Goal: Information Seeking & Learning: Learn about a topic

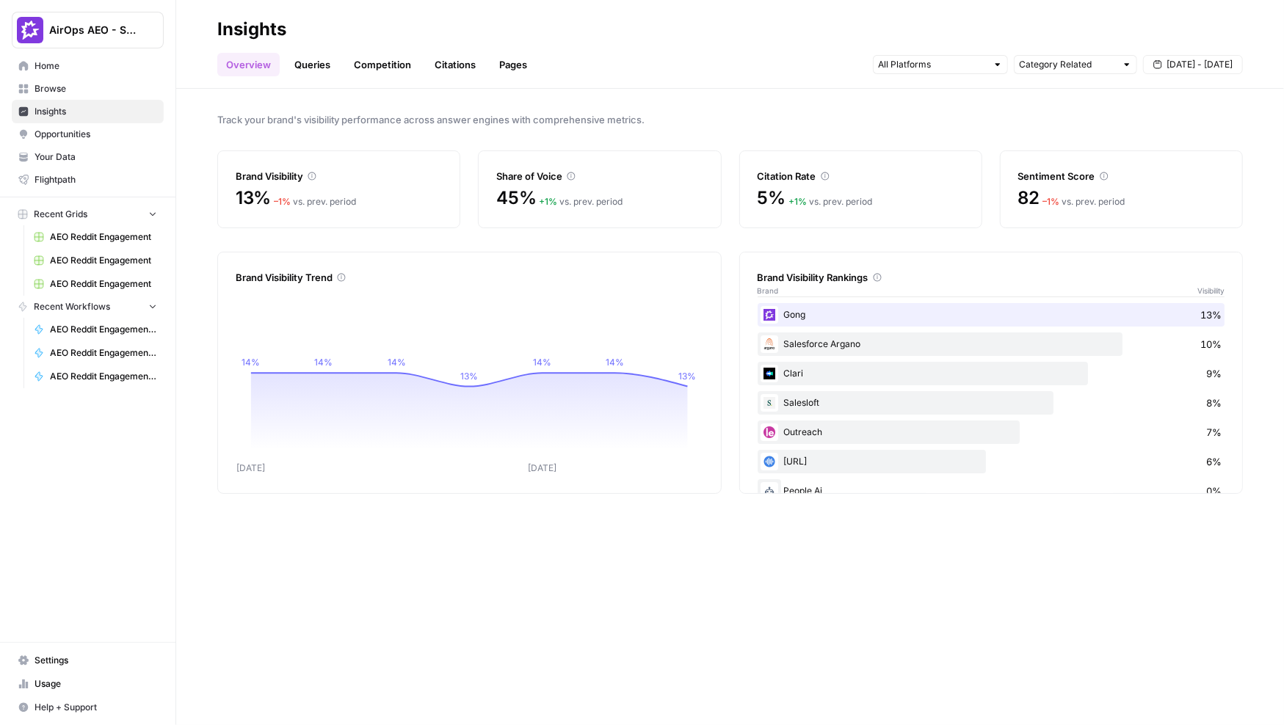
click at [381, 26] on h2 "Insights" at bounding box center [730, 29] width 1026 height 23
click at [962, 65] on span "[DATE] - [DATE]" at bounding box center [1200, 64] width 66 height 13
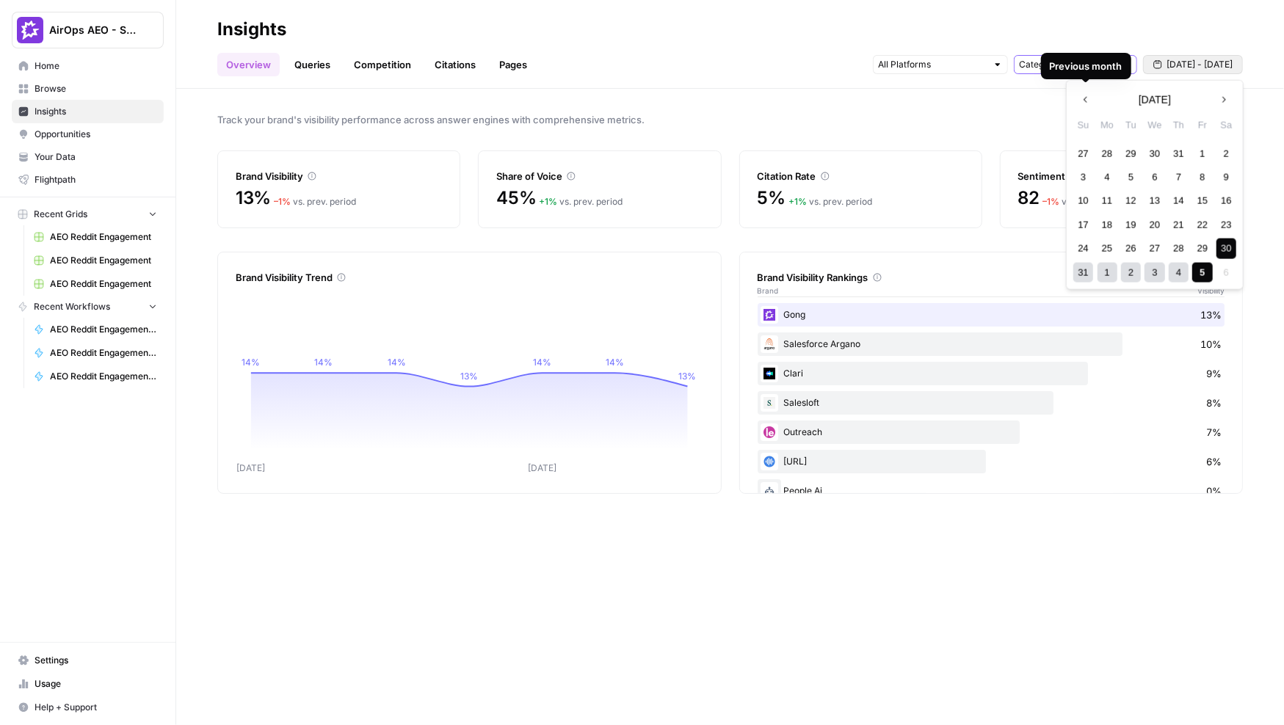
click at [962, 64] on input "Category Related" at bounding box center [1067, 64] width 97 height 15
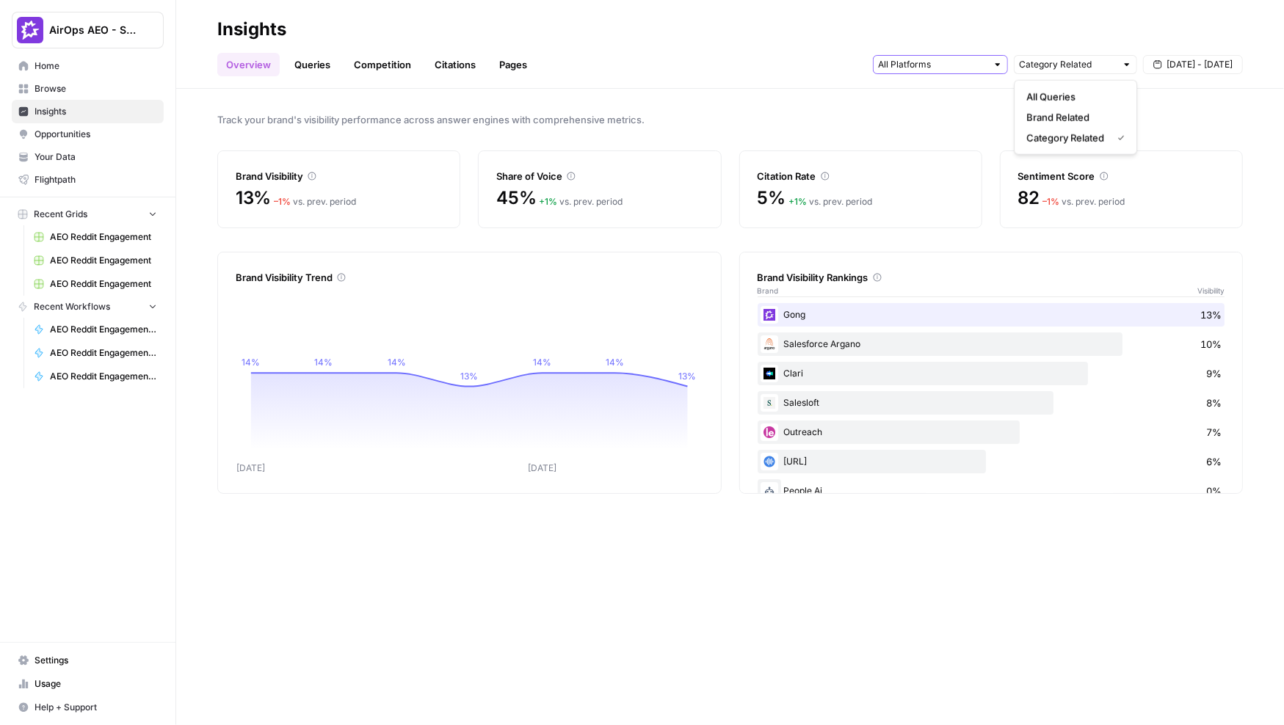
click at [944, 65] on input "text" at bounding box center [932, 64] width 109 height 15
type input "Category Related"
click at [342, 35] on h2 "Insights" at bounding box center [730, 29] width 1026 height 23
click at [304, 66] on link "Queries" at bounding box center [313, 64] width 54 height 23
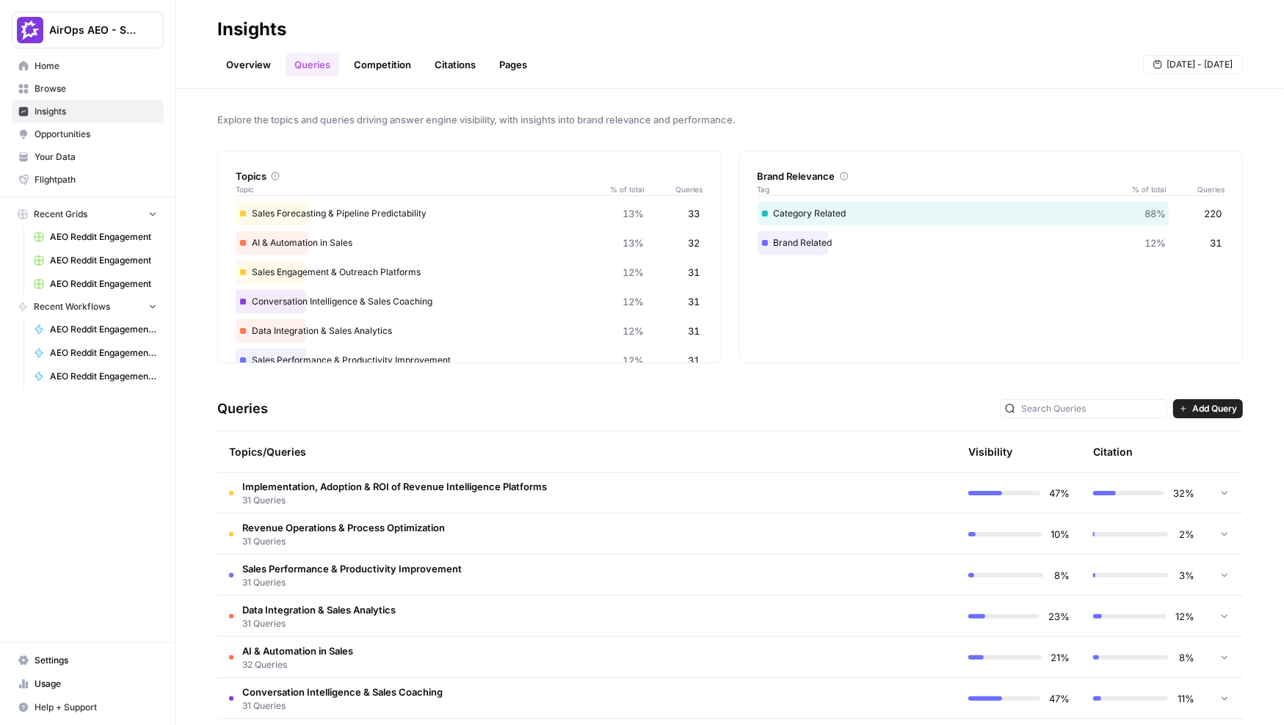
click at [94, 159] on span "Your Data" at bounding box center [96, 157] width 123 height 13
click at [701, 492] on td "Implementation, Adoption & ROI of Revenue Intelligence Platforms 31 Queries" at bounding box center [524, 493] width 615 height 40
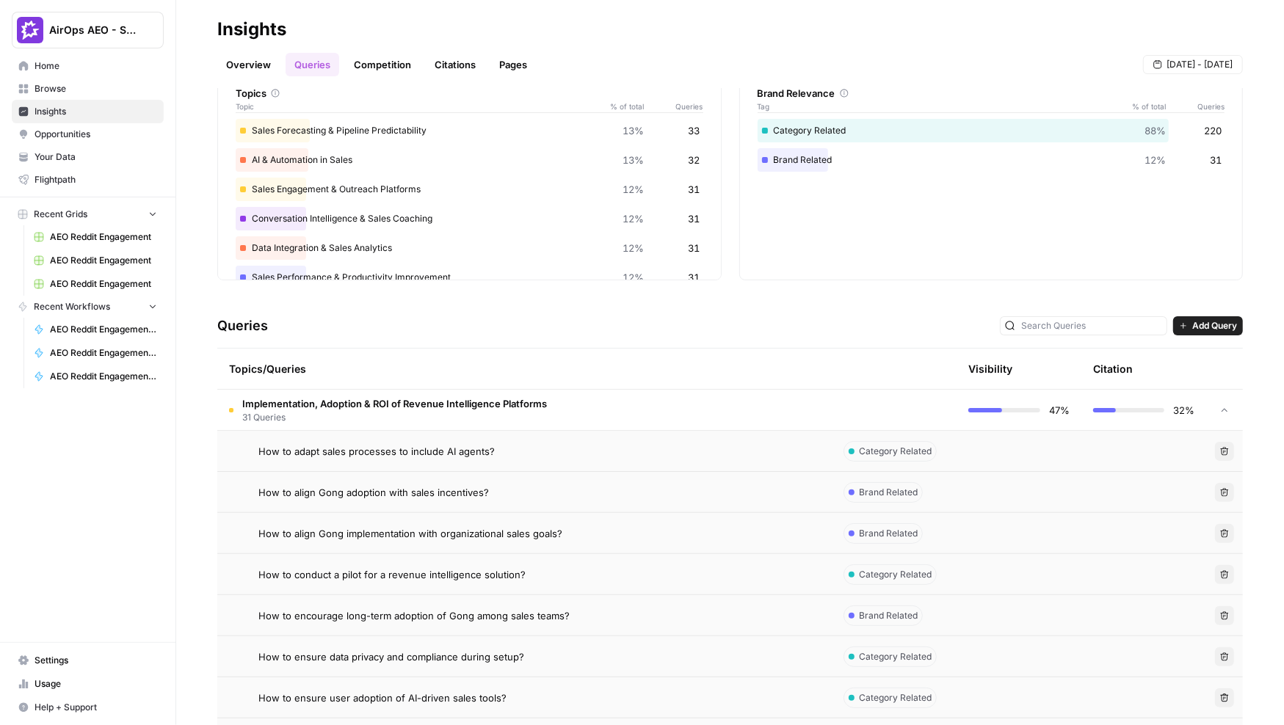
scroll to position [85, 0]
click at [648, 450] on div "How to adapt sales processes to include AI agents?" at bounding box center [539, 449] width 562 height 15
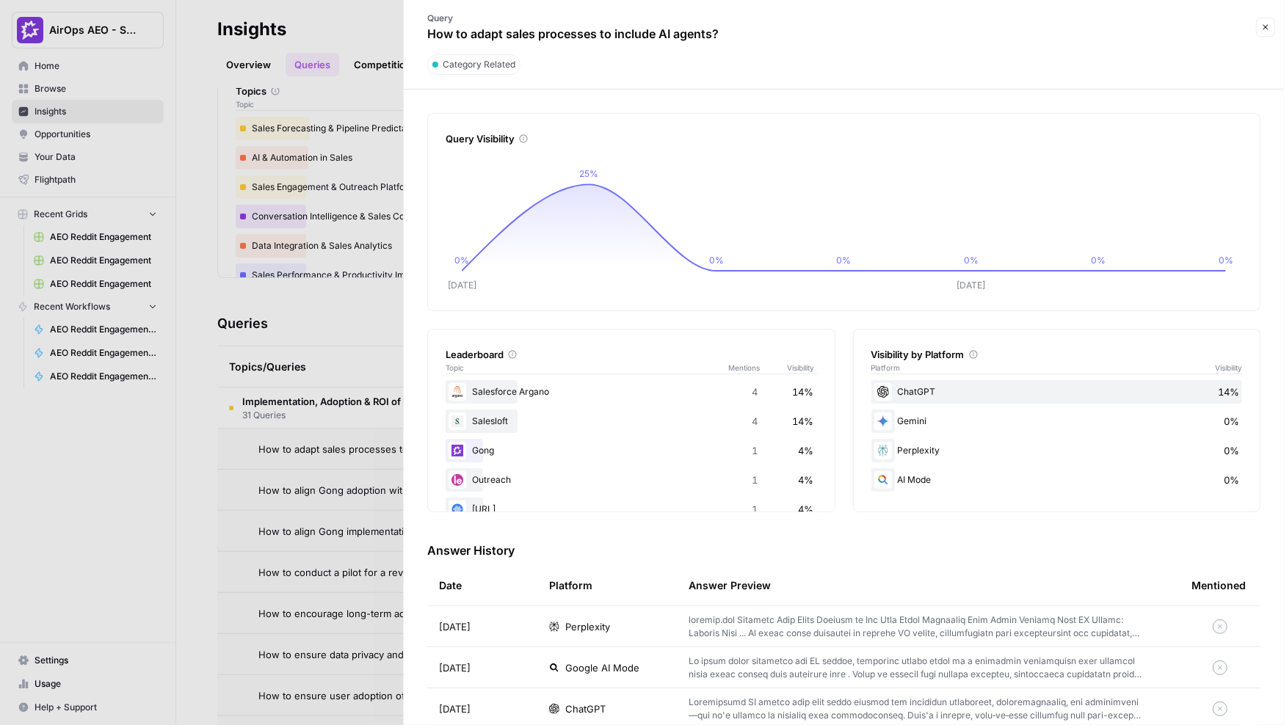
click at [299, 304] on div at bounding box center [642, 362] width 1284 height 725
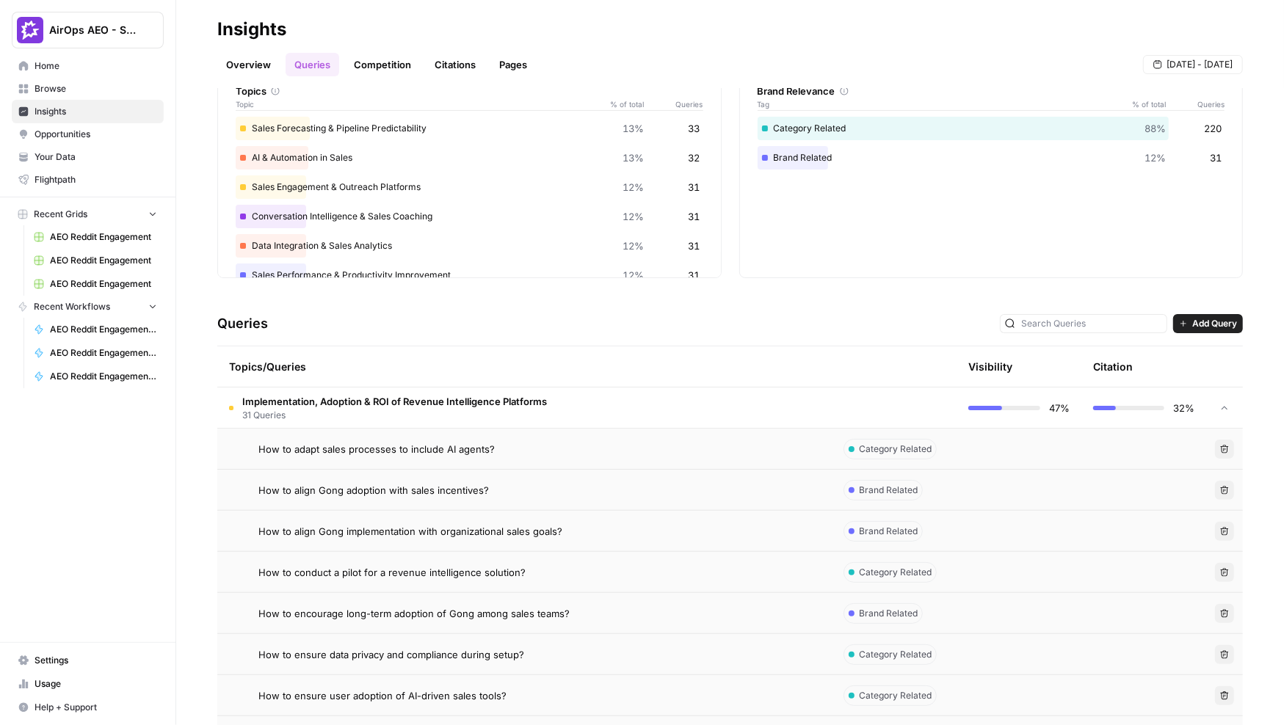
click at [452, 65] on link "Citations" at bounding box center [455, 64] width 59 height 23
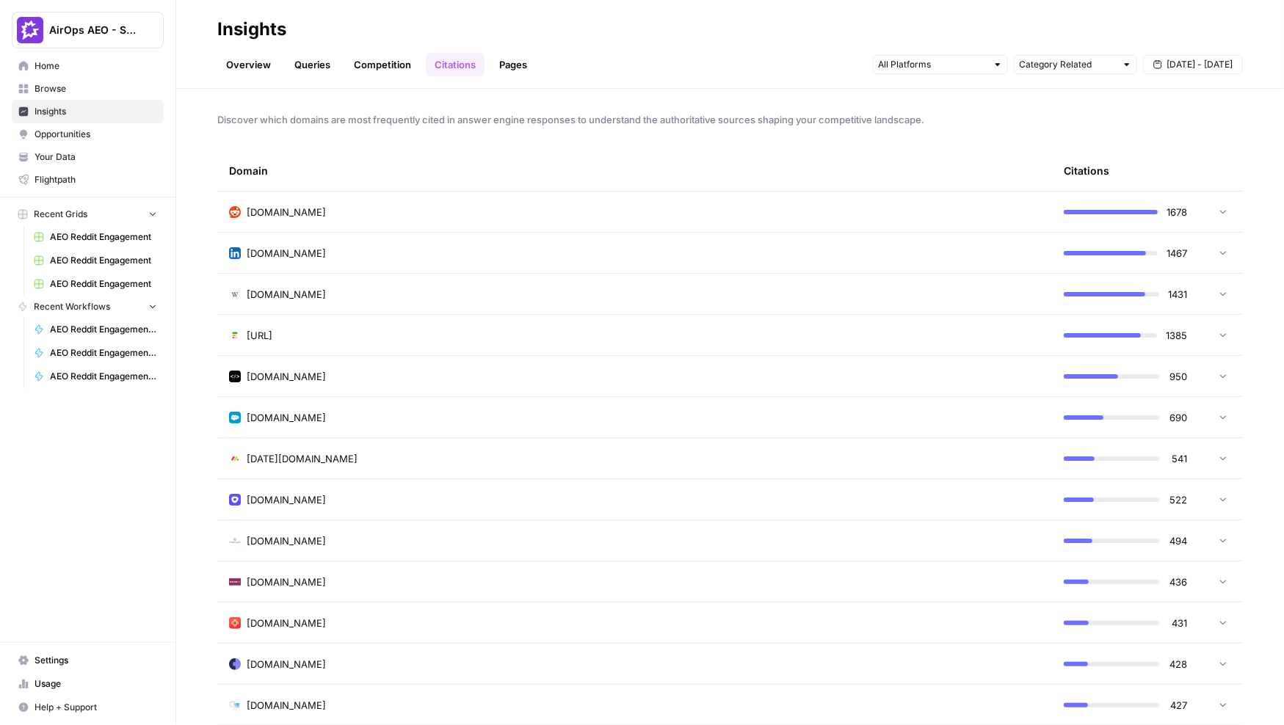
click at [811, 209] on div "[DOMAIN_NAME]" at bounding box center [634, 212] width 811 height 15
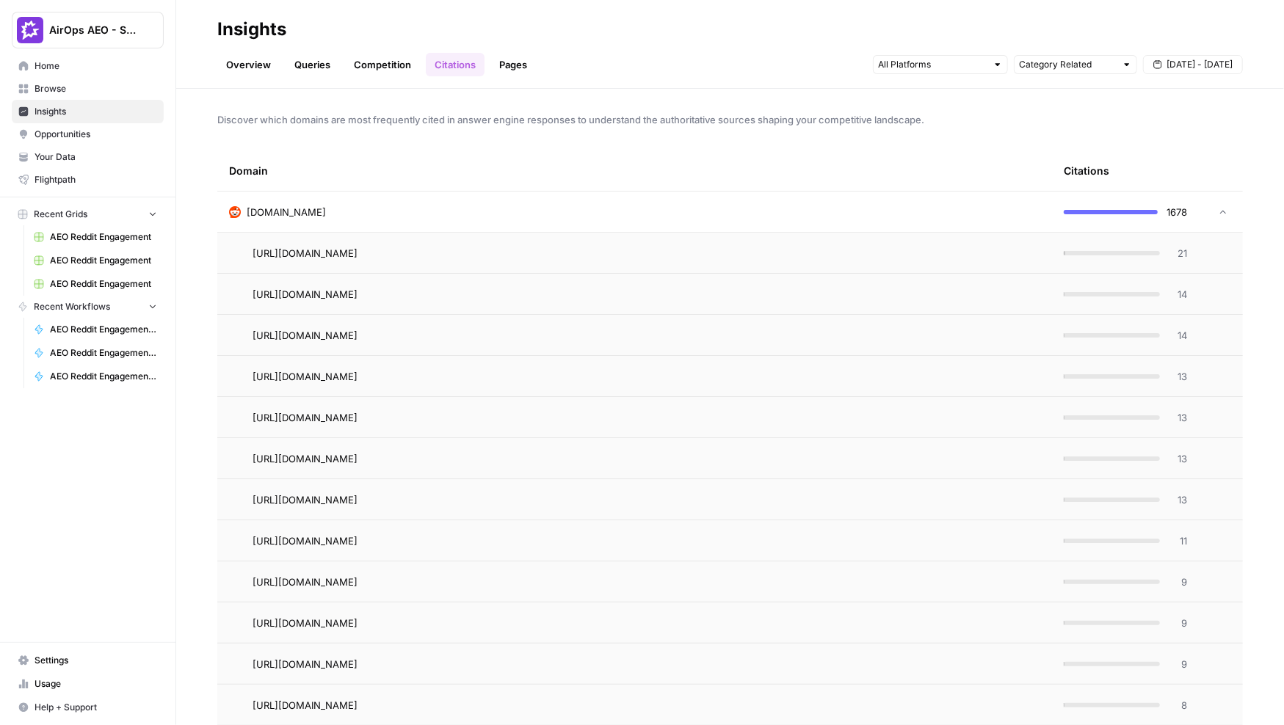
click at [962, 250] on span "21" at bounding box center [1178, 253] width 18 height 15
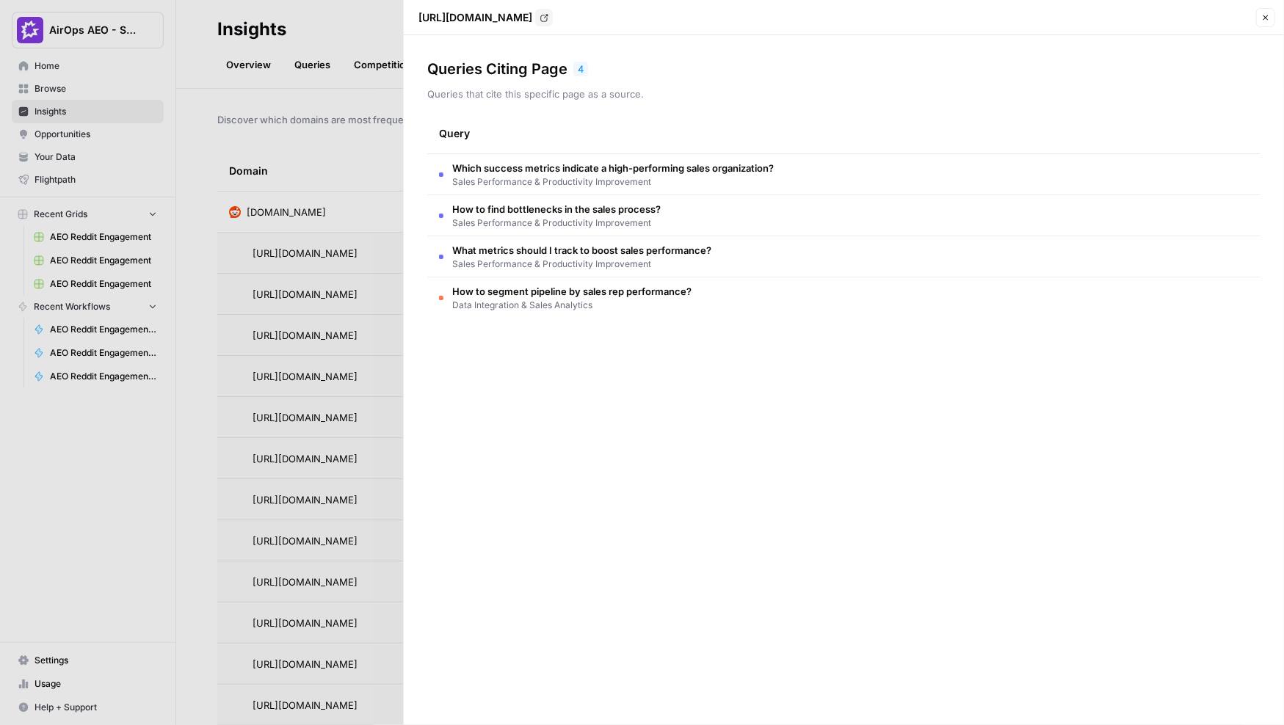
click at [365, 213] on div at bounding box center [642, 362] width 1284 height 725
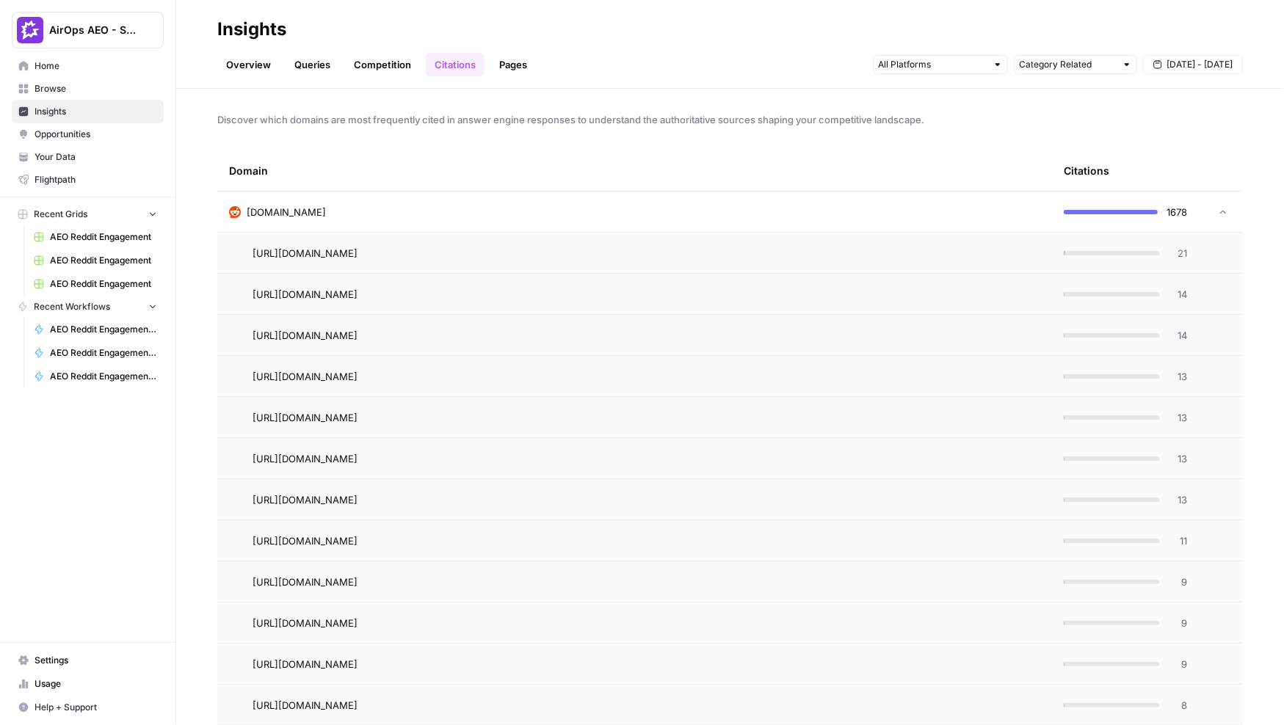
click at [529, 214] on div "[DOMAIN_NAME]" at bounding box center [634, 212] width 811 height 15
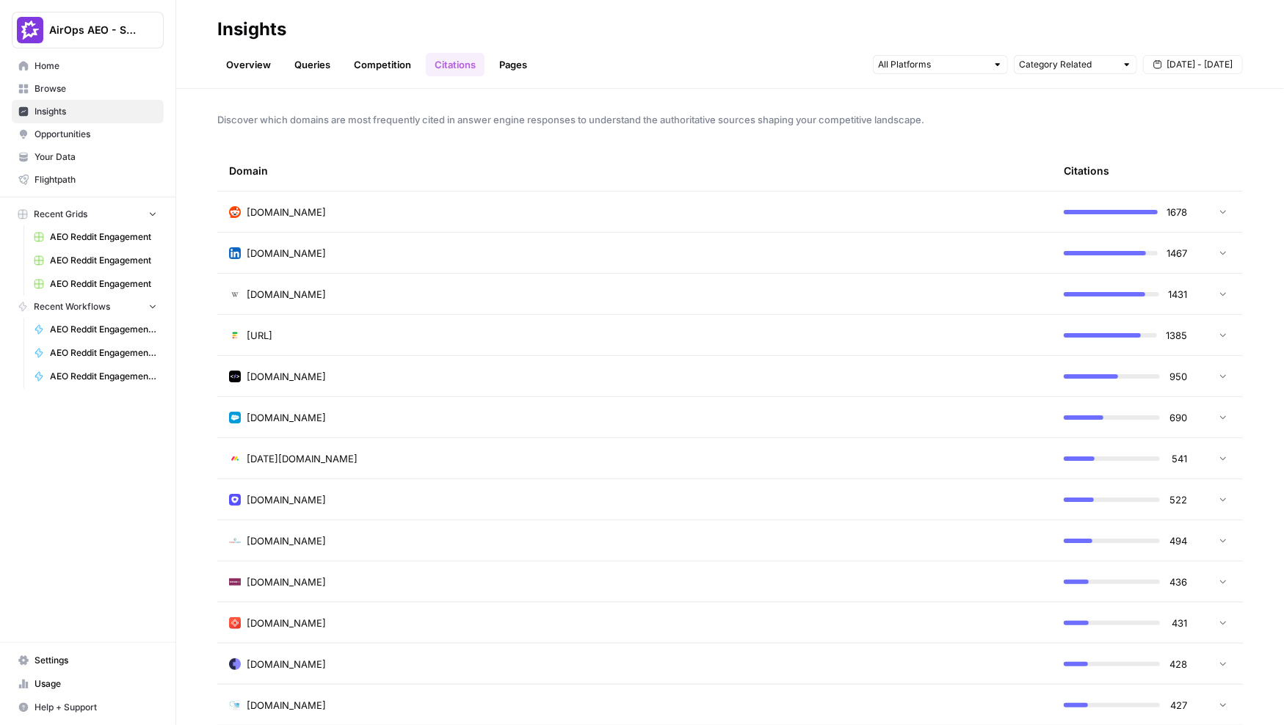
click at [80, 132] on span "Opportunities" at bounding box center [96, 134] width 123 height 13
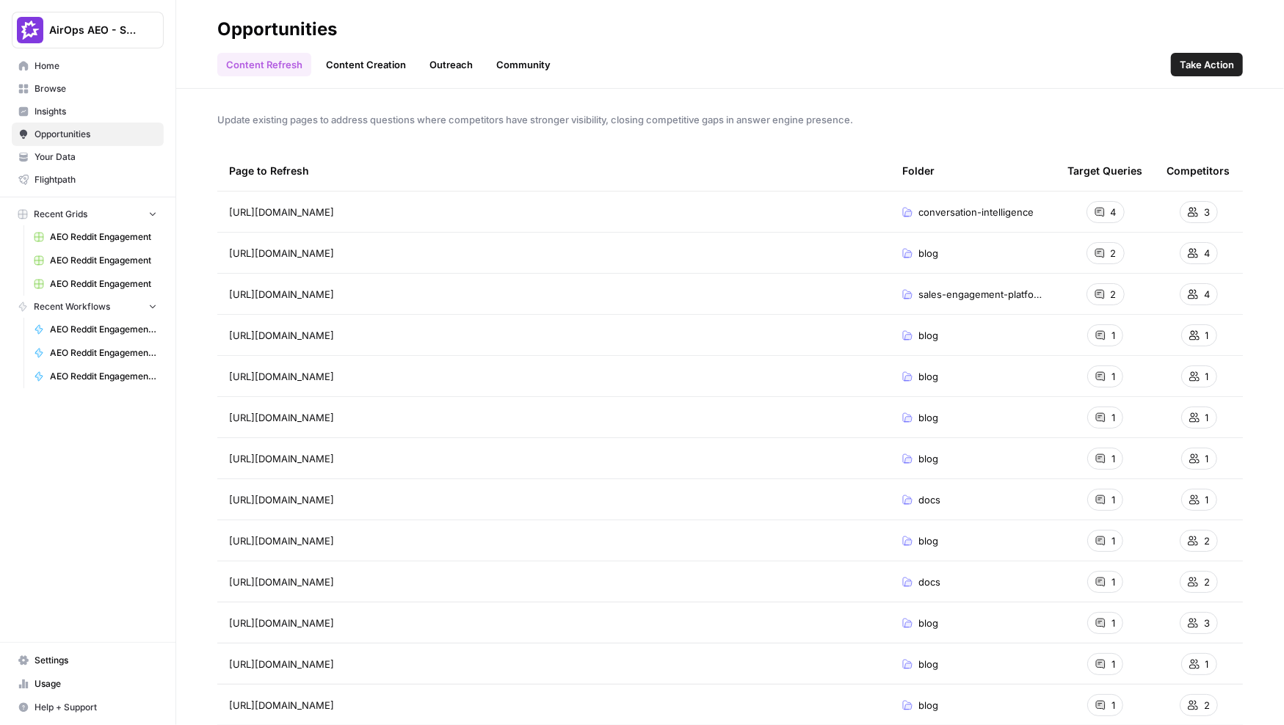
click at [35, 112] on span "Insights" at bounding box center [96, 111] width 123 height 13
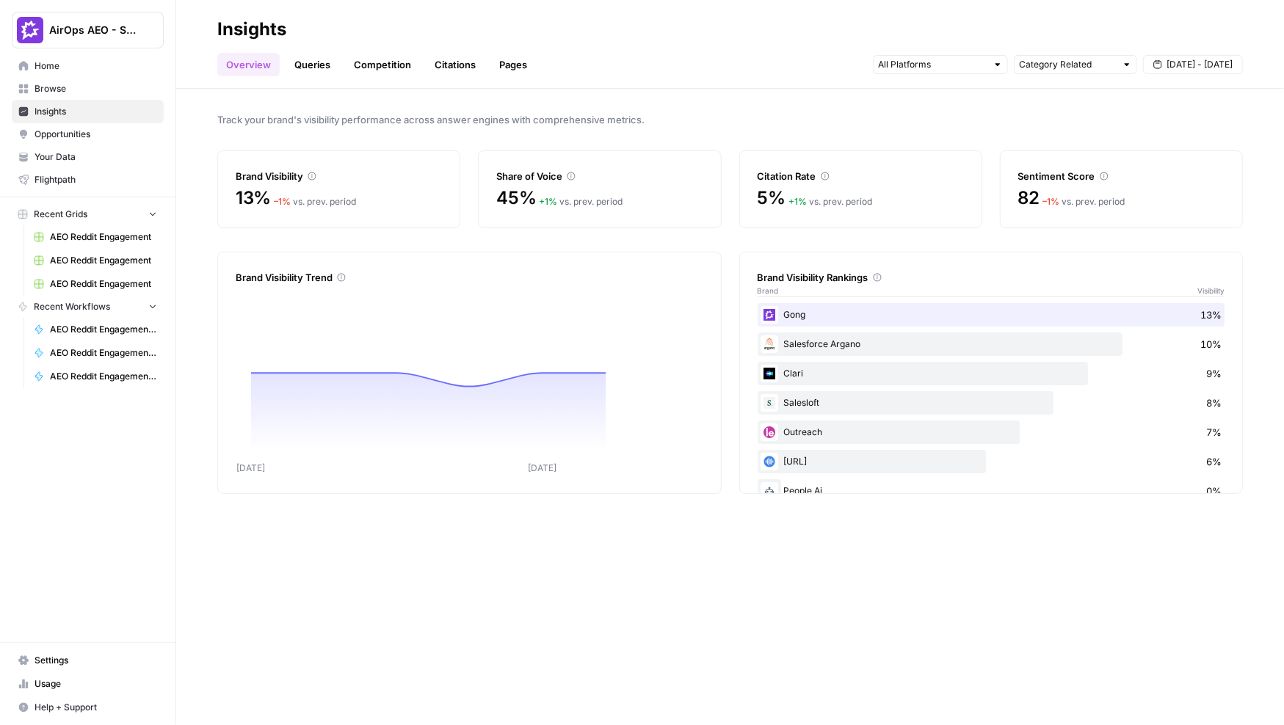
click at [456, 65] on link "Citations" at bounding box center [455, 64] width 59 height 23
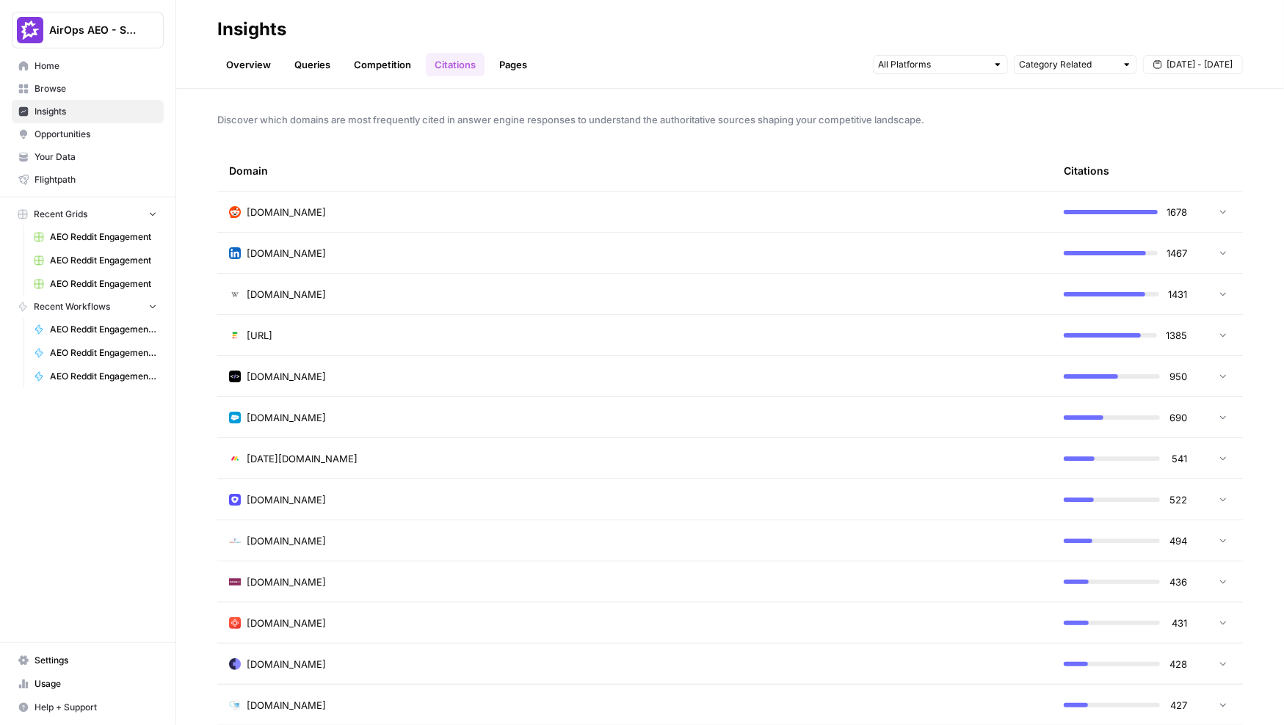
click at [57, 134] on span "Opportunities" at bounding box center [96, 134] width 123 height 13
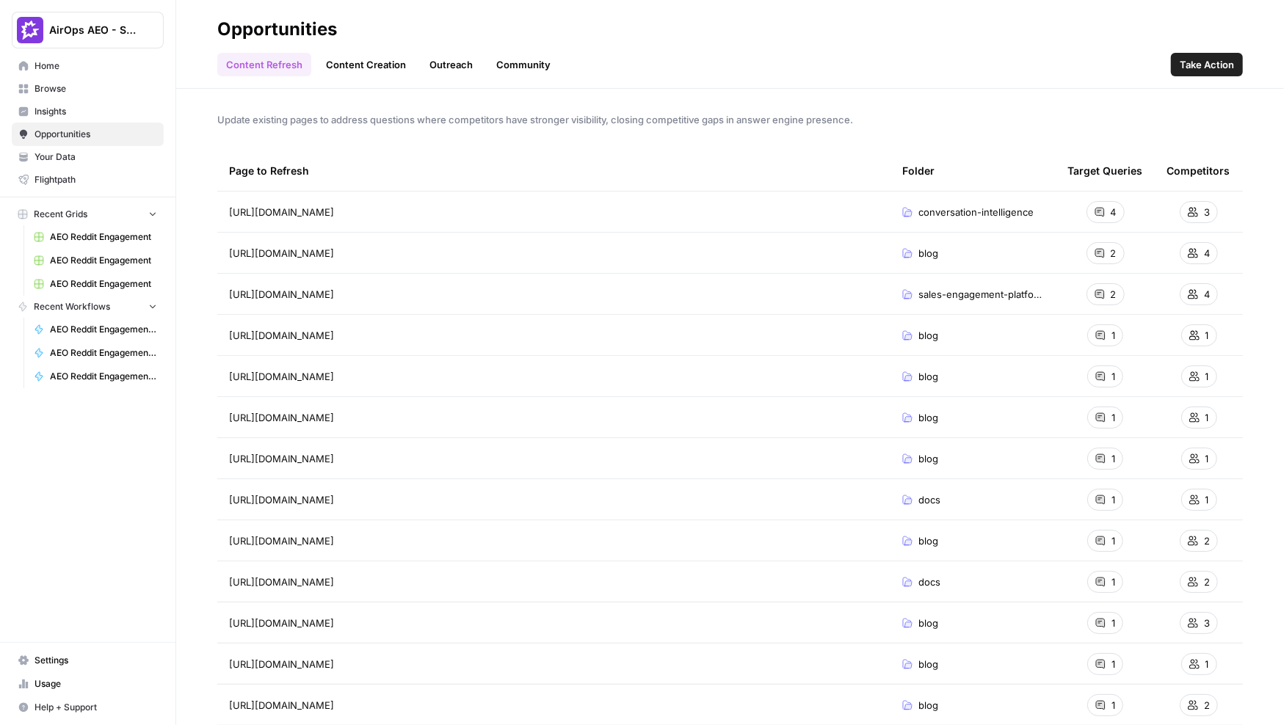
click at [618, 76] on div "Content Refresh Content Creation Outreach Community Take Action" at bounding box center [730, 58] width 1026 height 35
click at [360, 63] on link "Content Creation" at bounding box center [366, 64] width 98 height 23
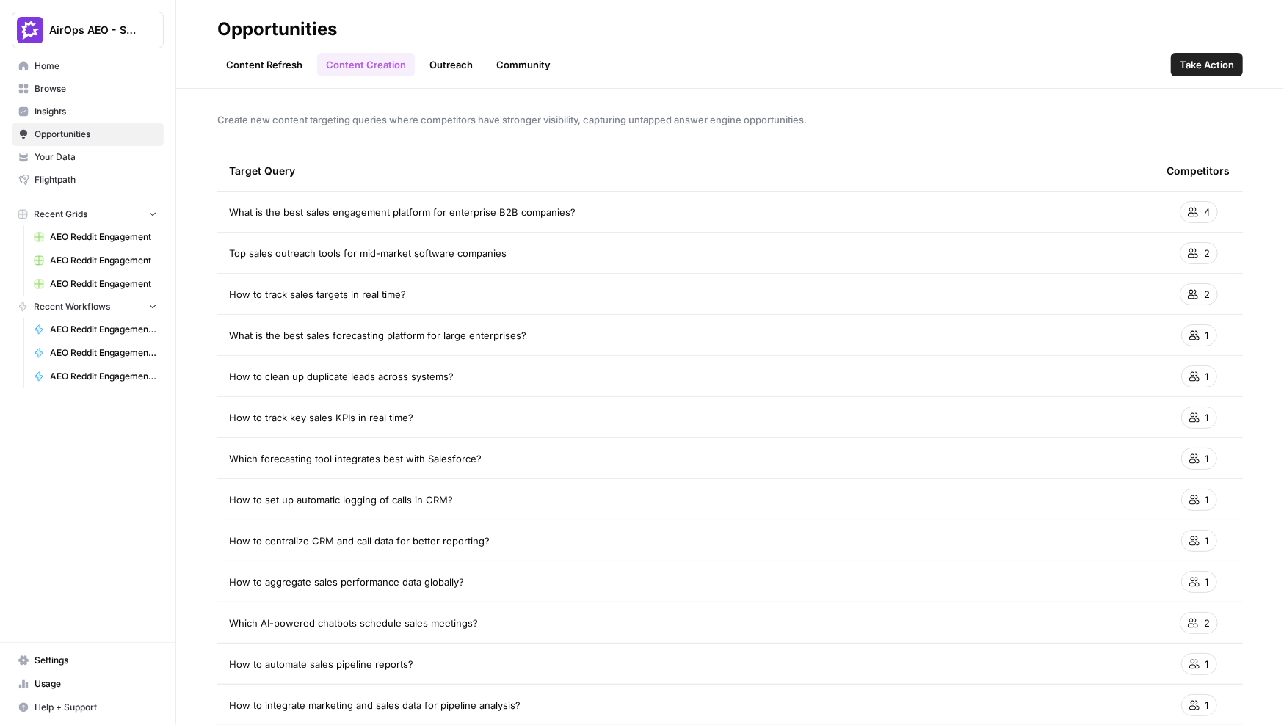
click at [452, 65] on link "Outreach" at bounding box center [451, 64] width 61 height 23
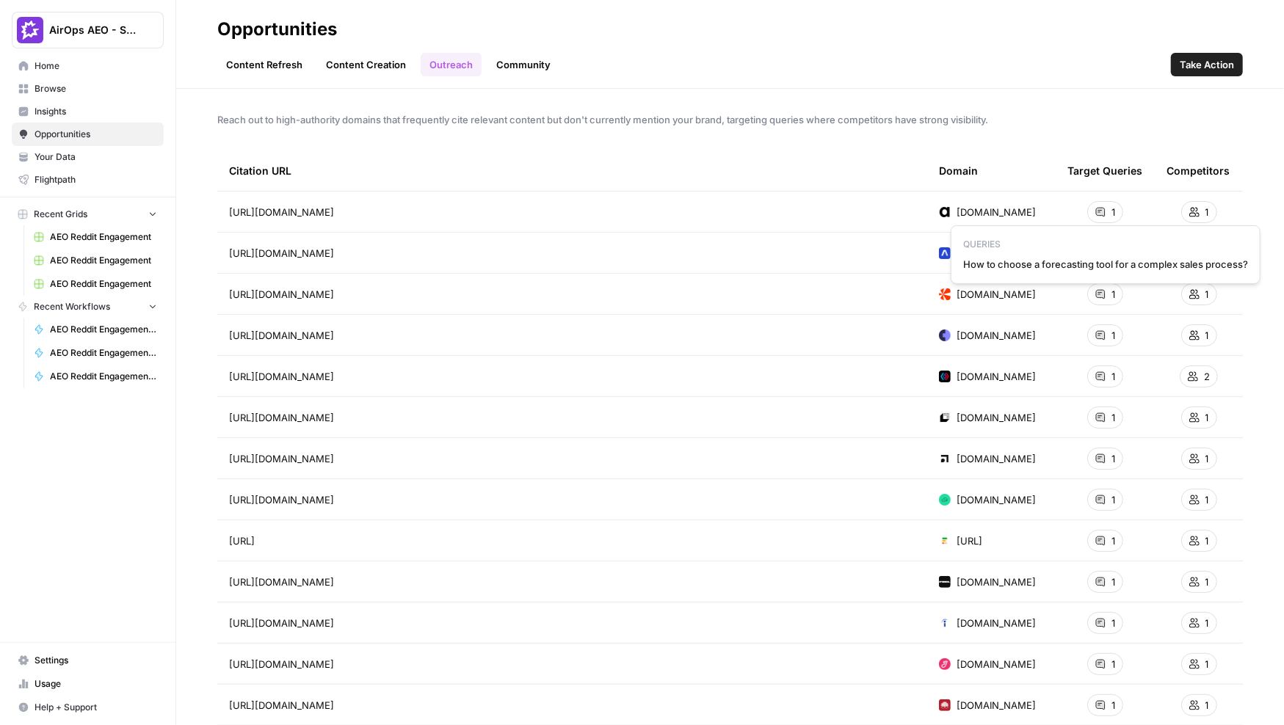
click at [962, 209] on div "1" at bounding box center [1105, 212] width 36 height 22
click at [532, 67] on link "Community" at bounding box center [524, 64] width 72 height 23
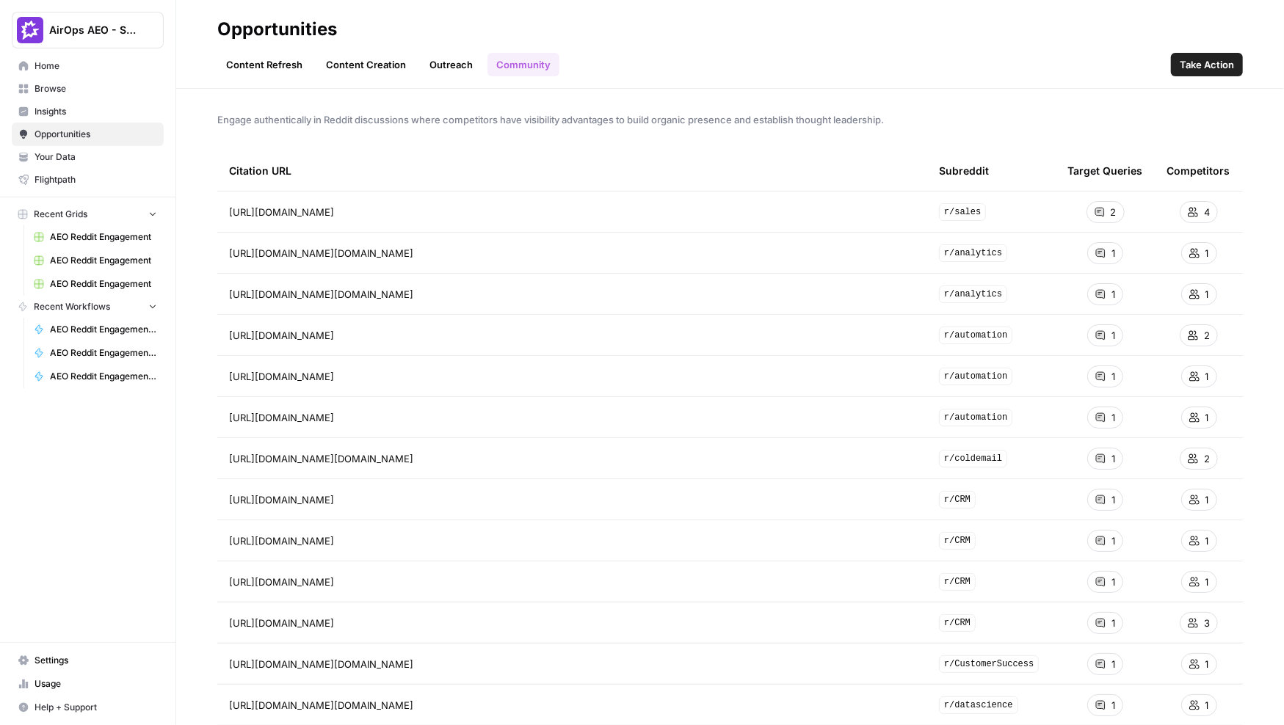
click at [704, 154] on div "Citation URL" at bounding box center [572, 171] width 687 height 40
click at [272, 65] on link "Content Refresh" at bounding box center [264, 64] width 94 height 23
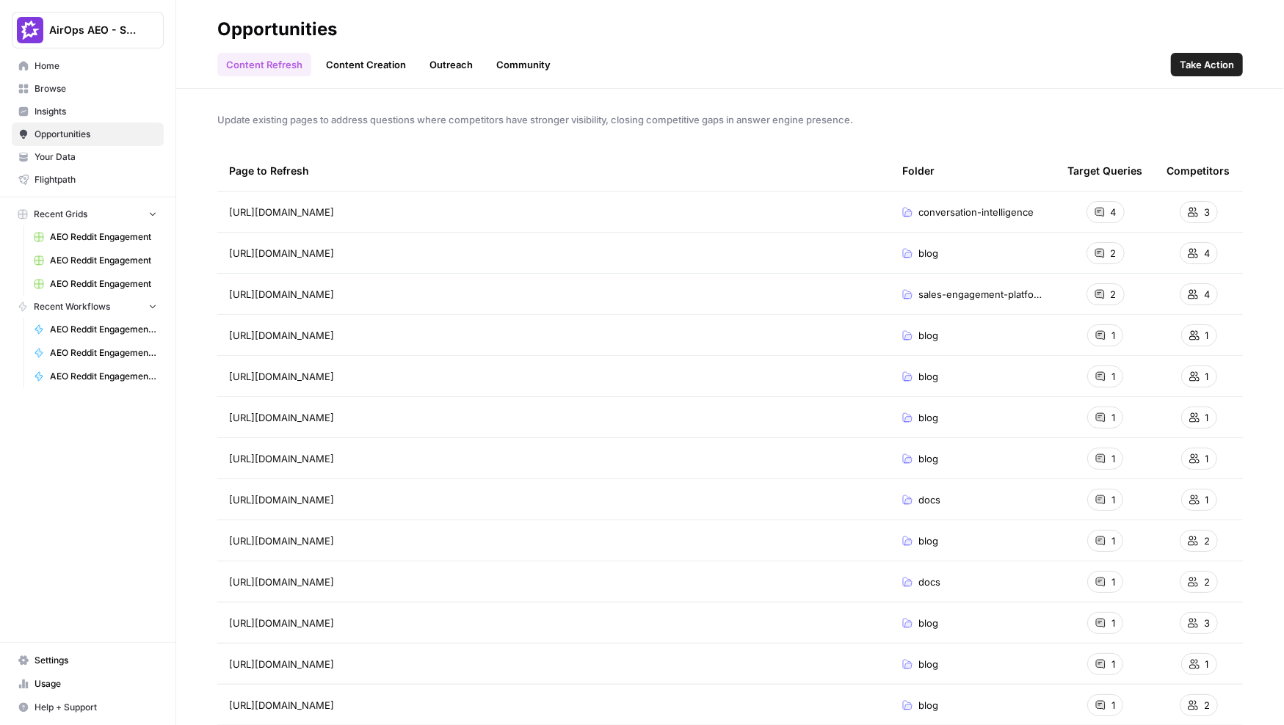
click at [353, 65] on link "Content Creation" at bounding box center [366, 64] width 98 height 23
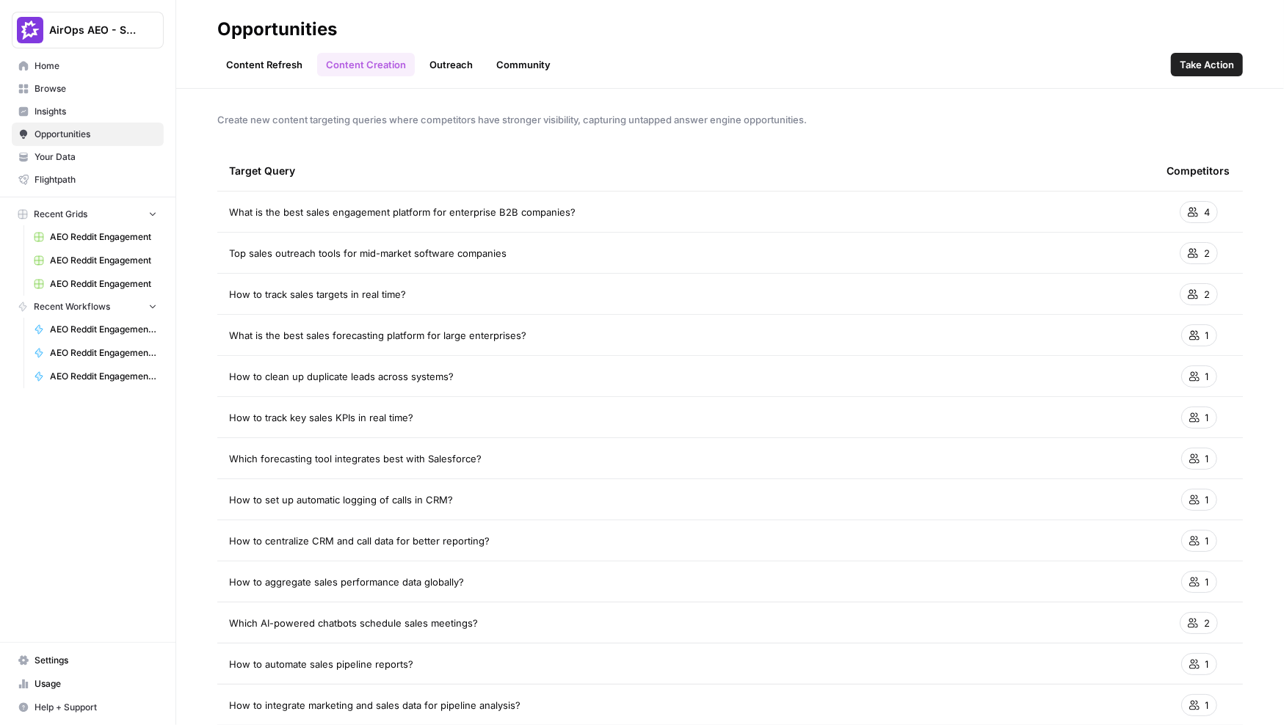
click at [445, 59] on link "Outreach" at bounding box center [451, 64] width 61 height 23
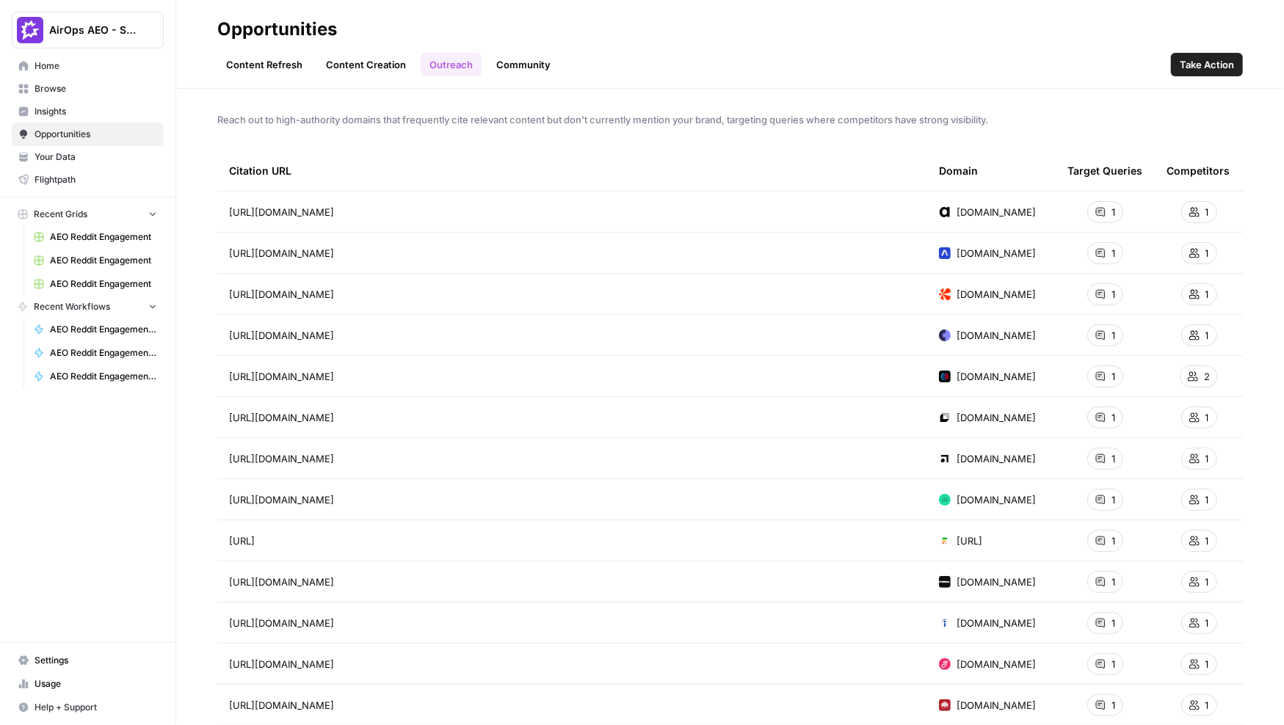
click at [508, 62] on link "Community" at bounding box center [524, 64] width 72 height 23
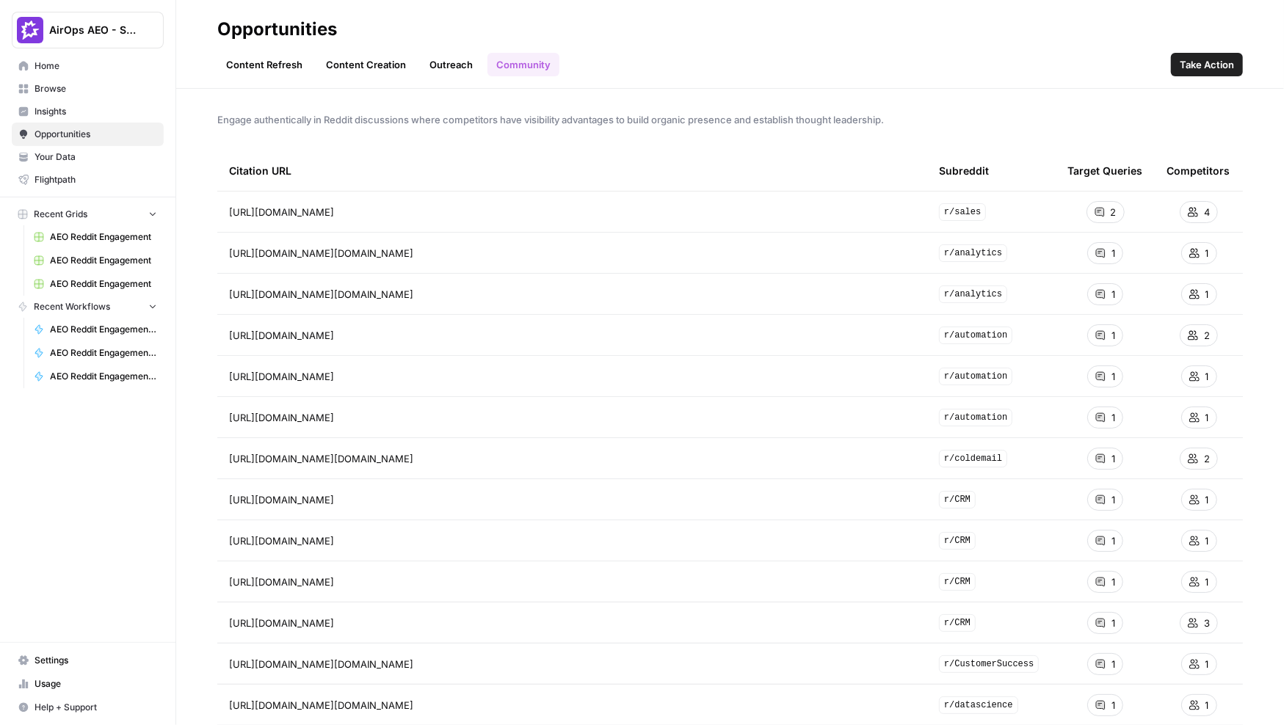
click at [962, 69] on span "Take Action" at bounding box center [1207, 64] width 54 height 15
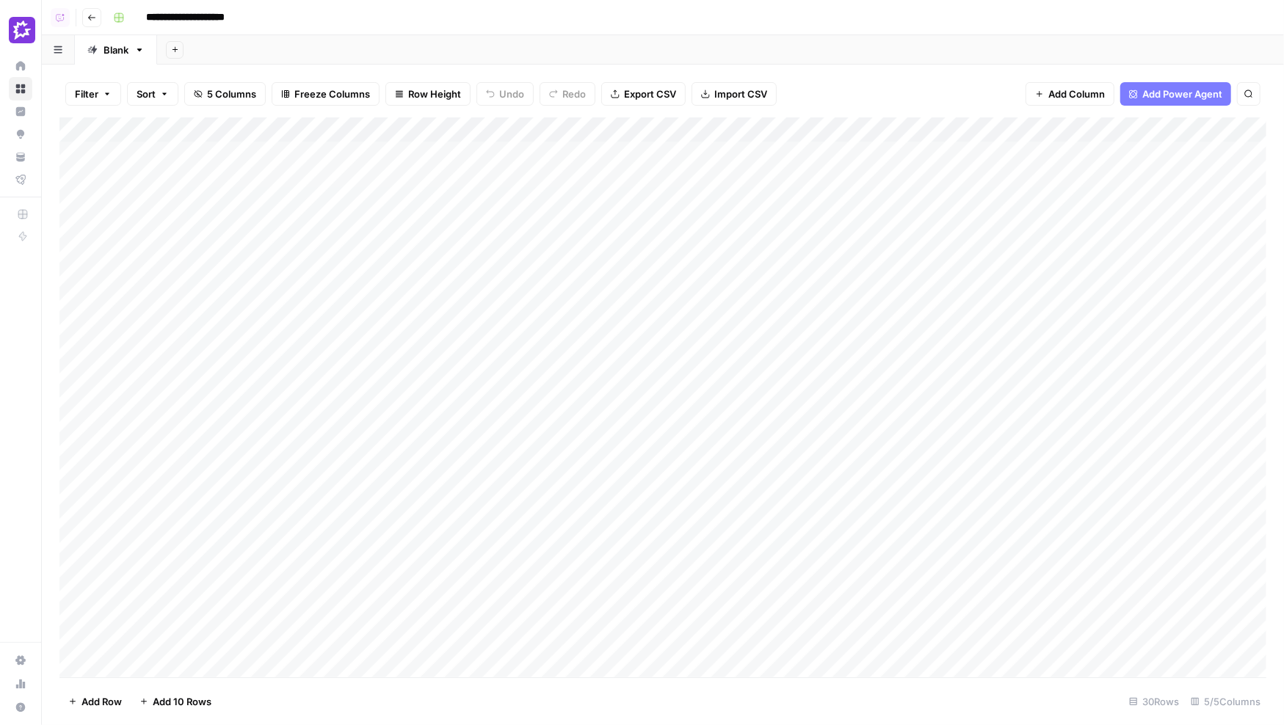
click at [513, 158] on div "Add Column" at bounding box center [662, 397] width 1207 height 560
click at [520, 129] on div "Add Column" at bounding box center [662, 397] width 1207 height 560
click at [827, 95] on div "Filter Sort 5 Columns Freeze Columns Row Height Undo Redo Export CSV Import CSV…" at bounding box center [662, 93] width 1207 height 47
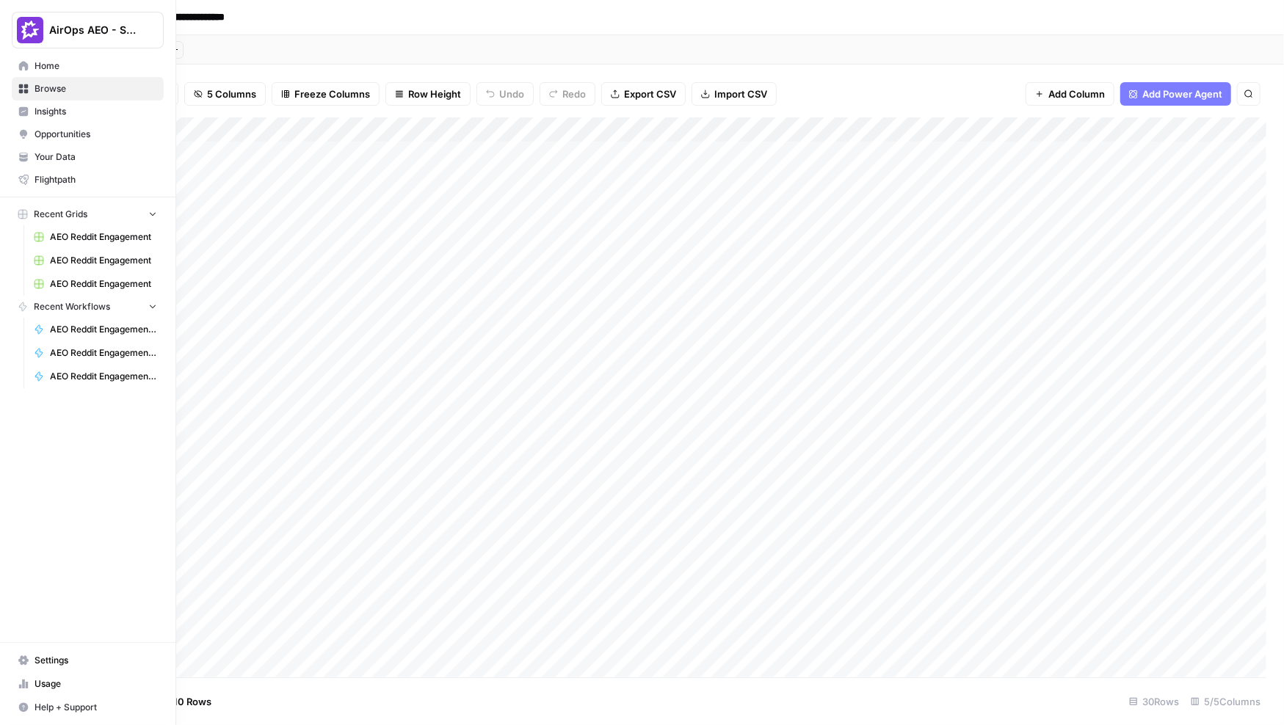
click at [42, 112] on span "Insights" at bounding box center [96, 111] width 123 height 13
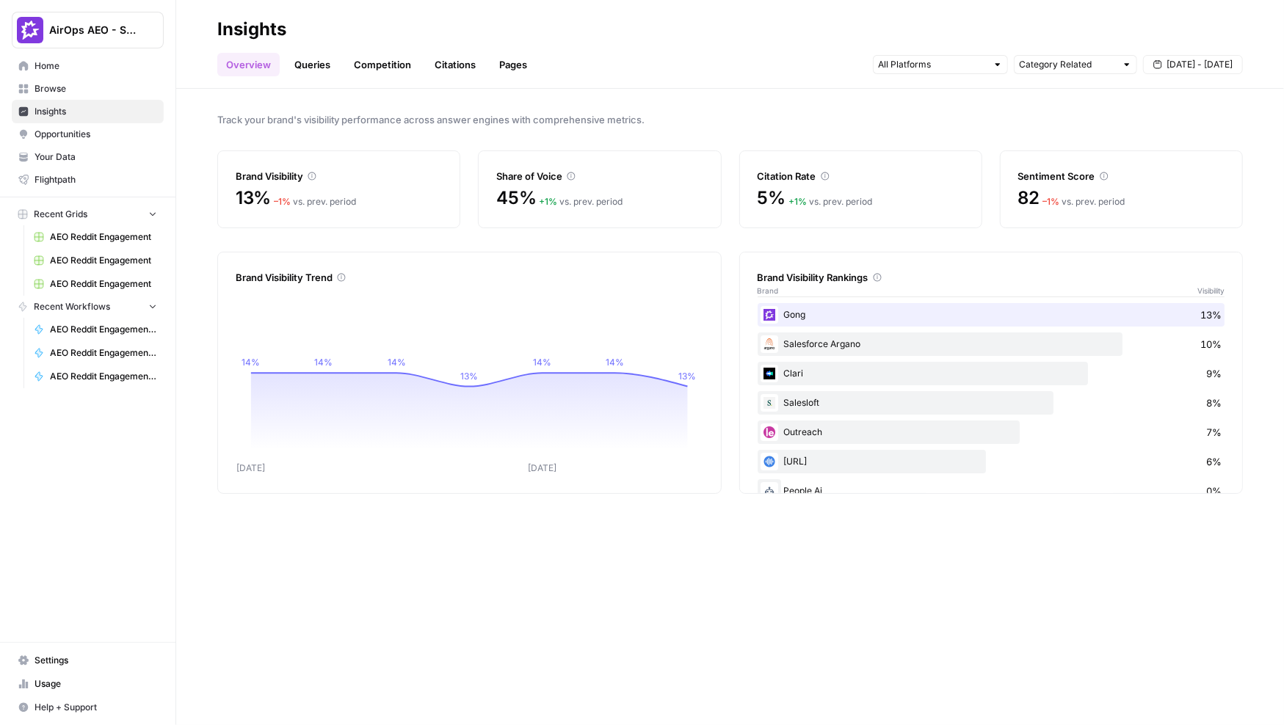
click at [450, 70] on link "Citations" at bounding box center [455, 64] width 59 height 23
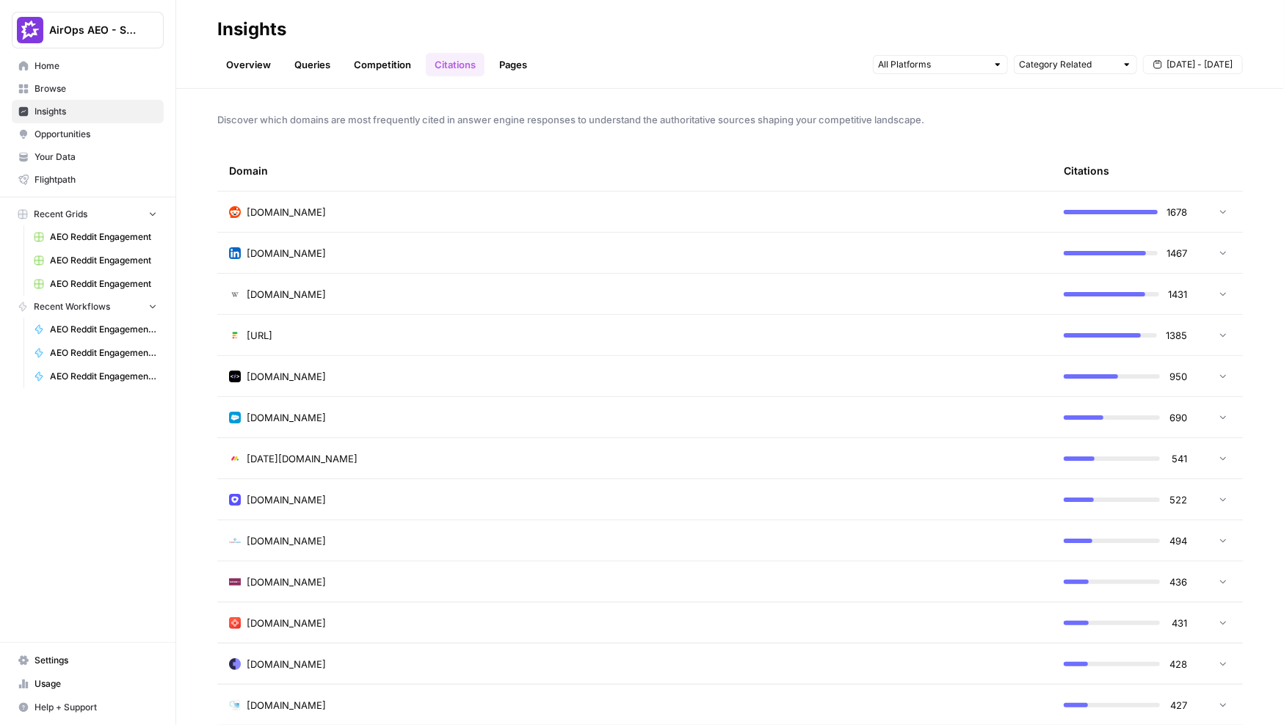
click at [69, 134] on span "Opportunities" at bounding box center [96, 134] width 123 height 13
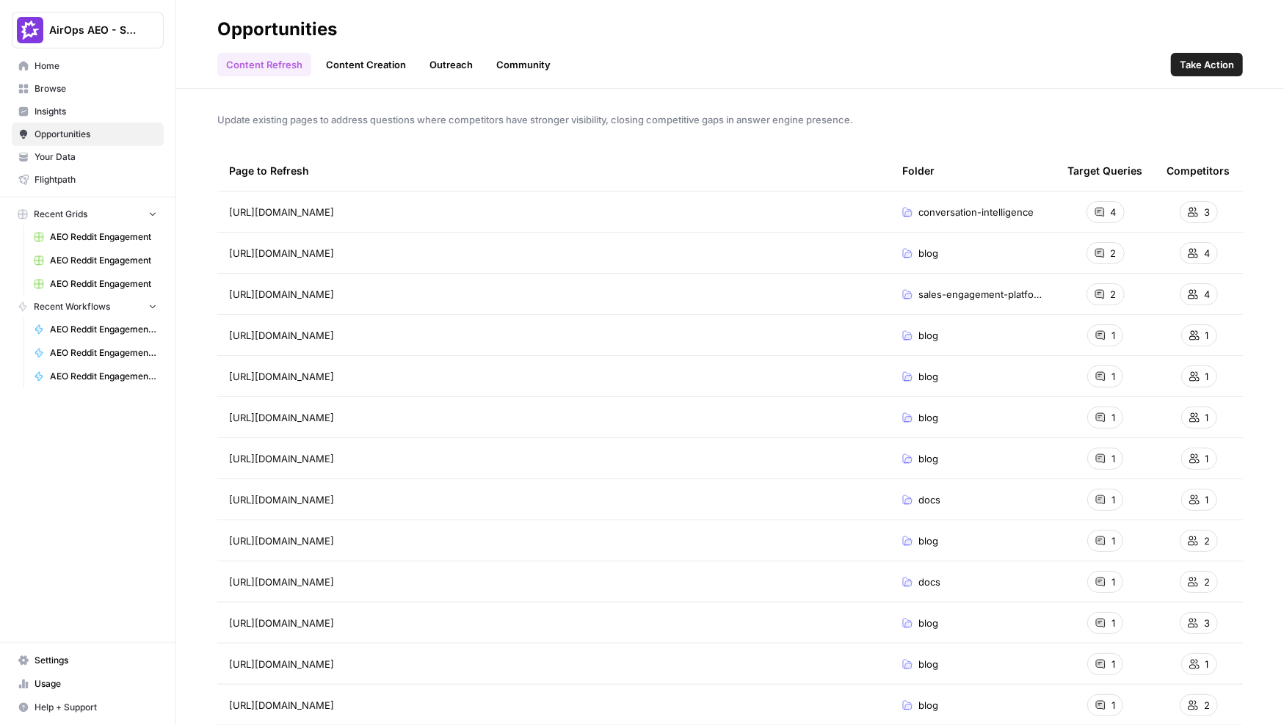
click at [445, 67] on link "Outreach" at bounding box center [451, 64] width 61 height 23
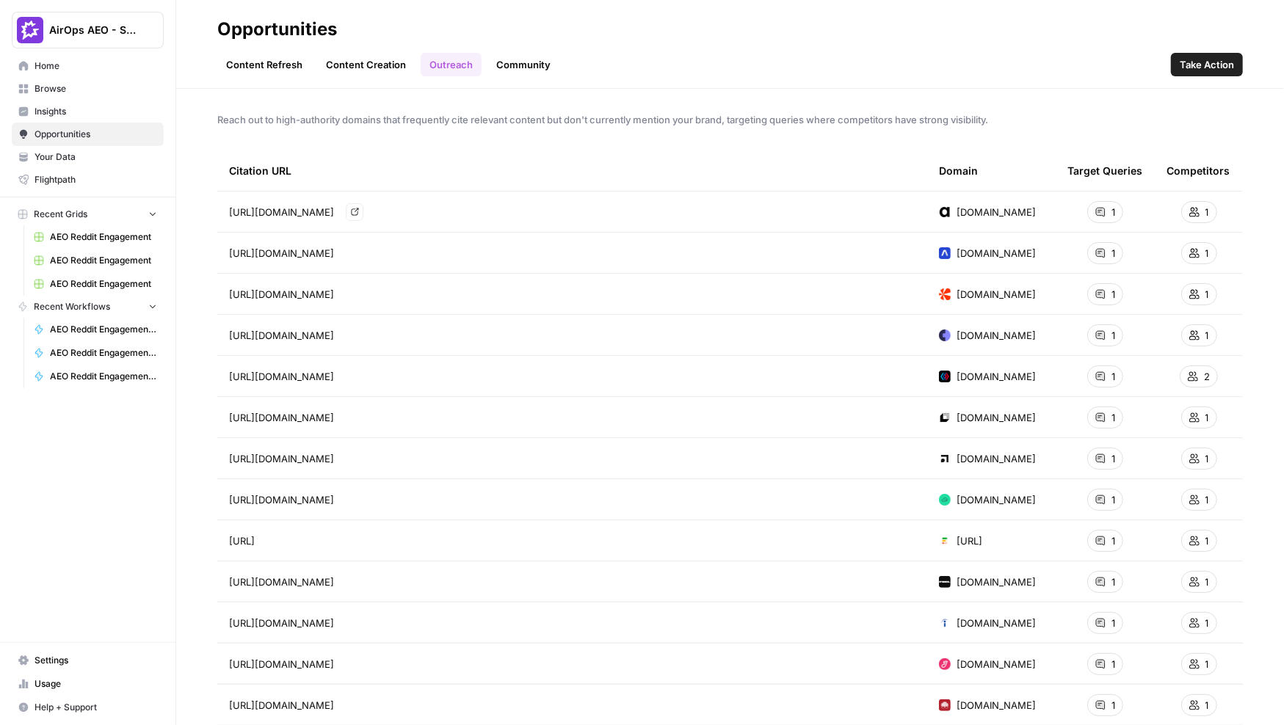
drag, startPoint x: 230, startPoint y: 213, endPoint x: 459, endPoint y: 214, distance: 229.1
click at [334, 214] on span "[URL][DOMAIN_NAME]" at bounding box center [281, 212] width 105 height 15
